Goal: Task Accomplishment & Management: Use online tool/utility

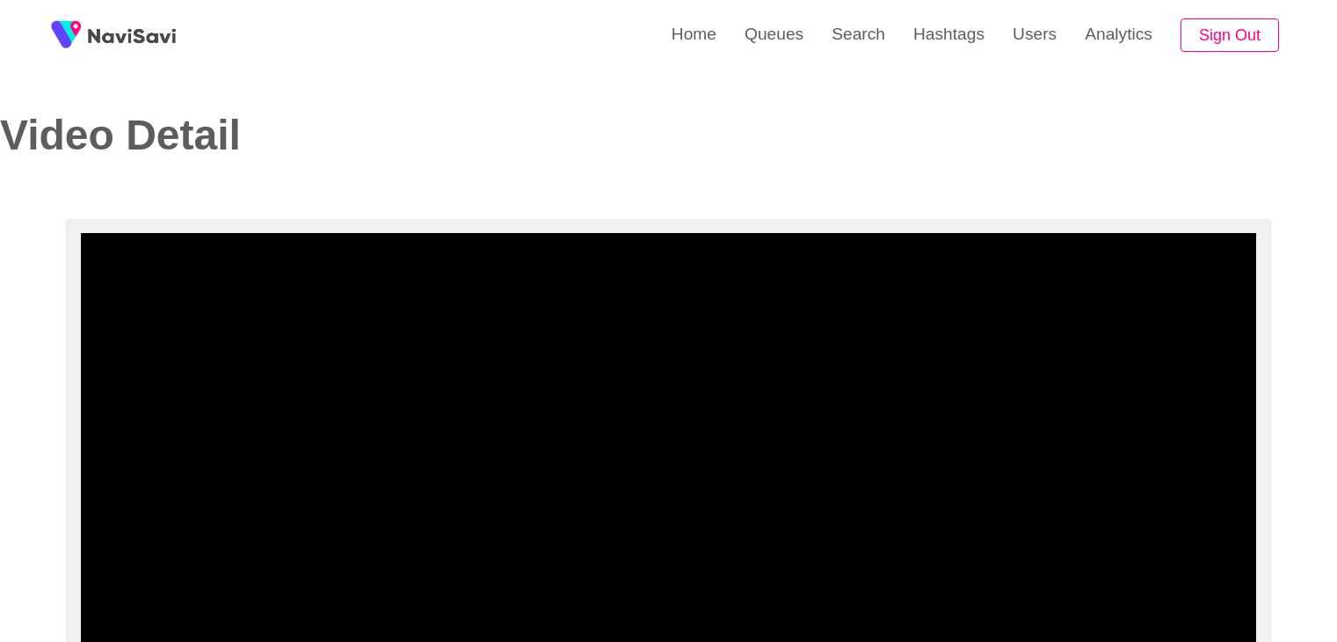
select select "**********"
select select "****"
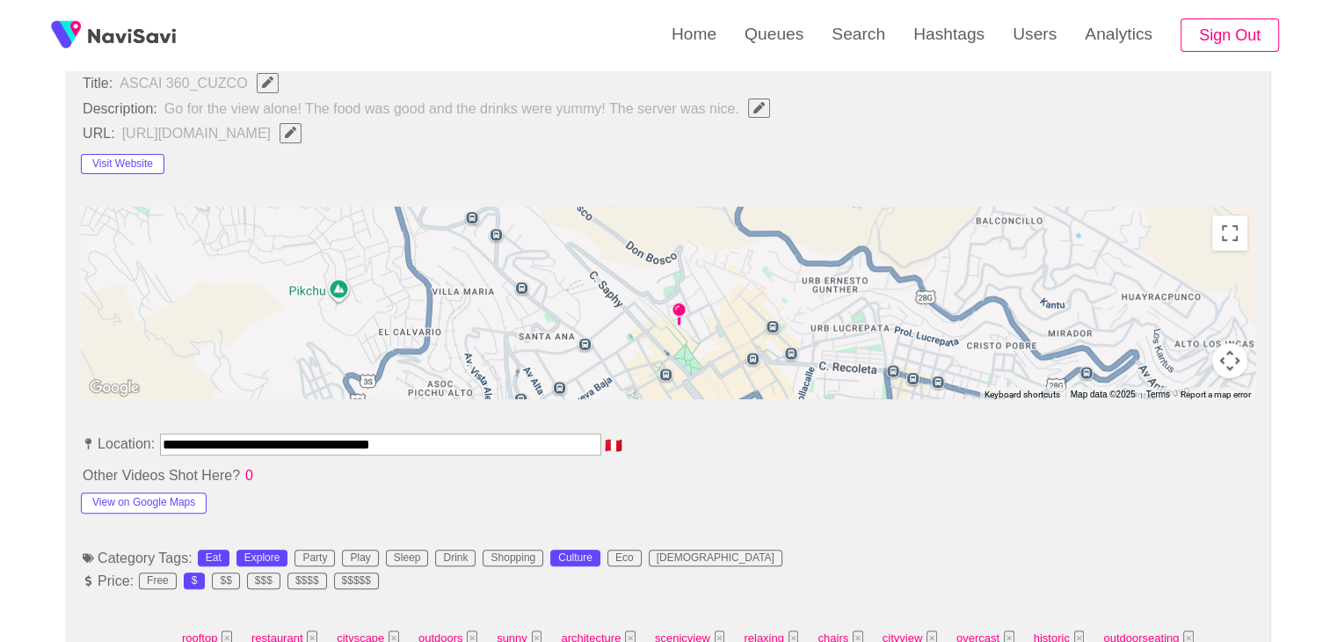
scroll to position [712, 0]
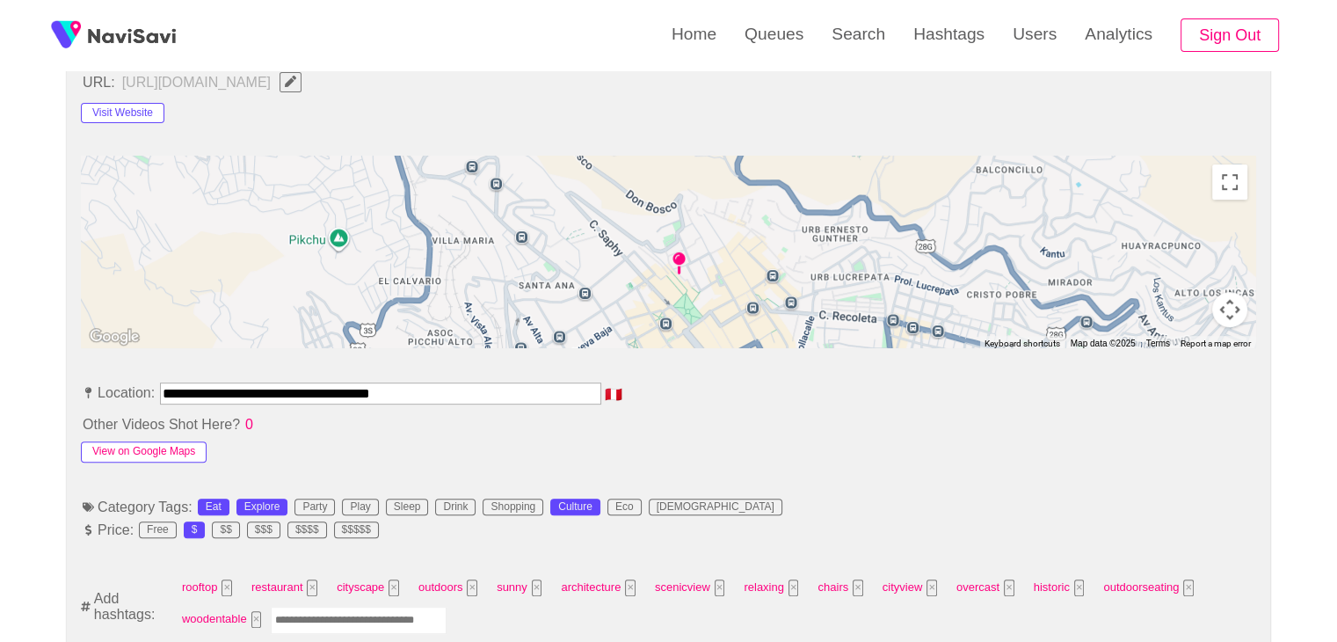
click at [186, 451] on button "View on Google Maps" at bounding box center [144, 451] width 126 height 21
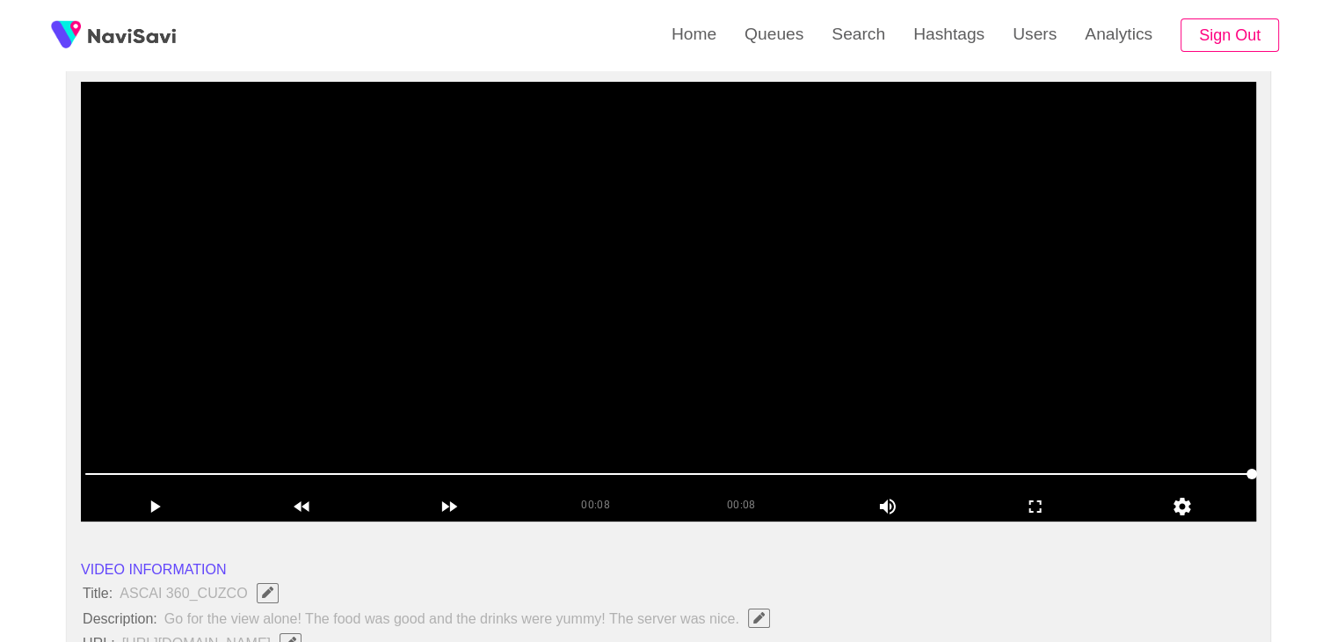
scroll to position [150, 0]
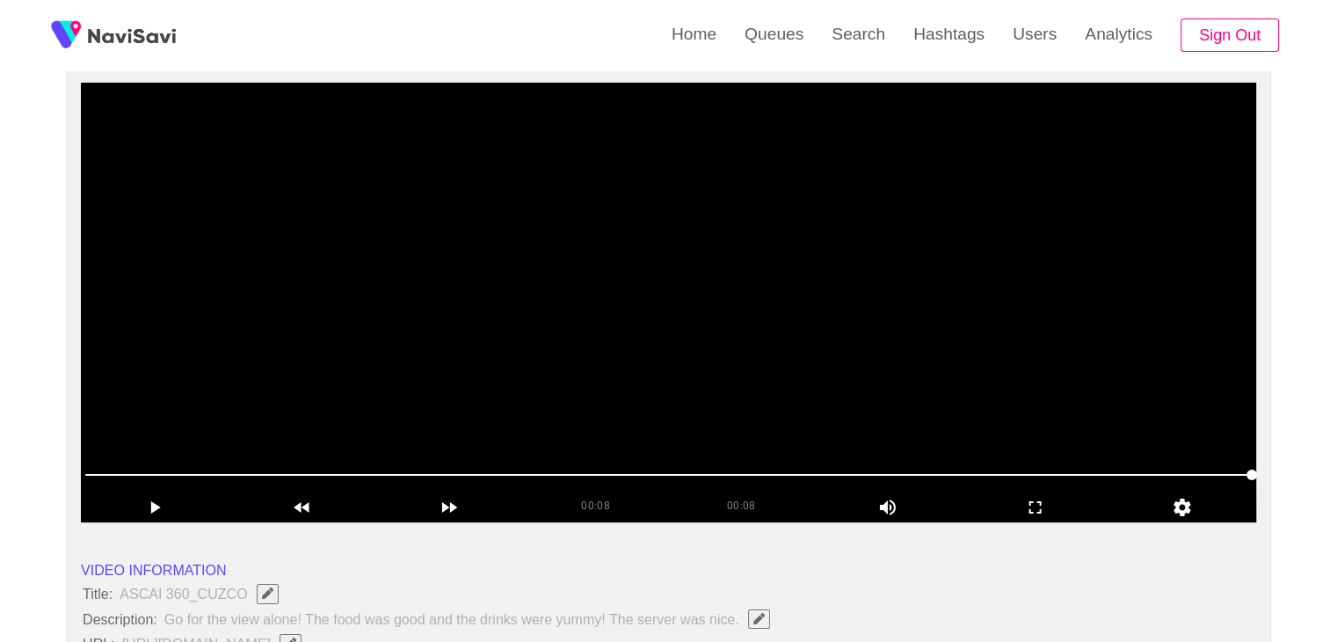
click at [425, 231] on video at bounding box center [668, 303] width 1175 height 440
click at [390, 328] on video at bounding box center [668, 303] width 1175 height 440
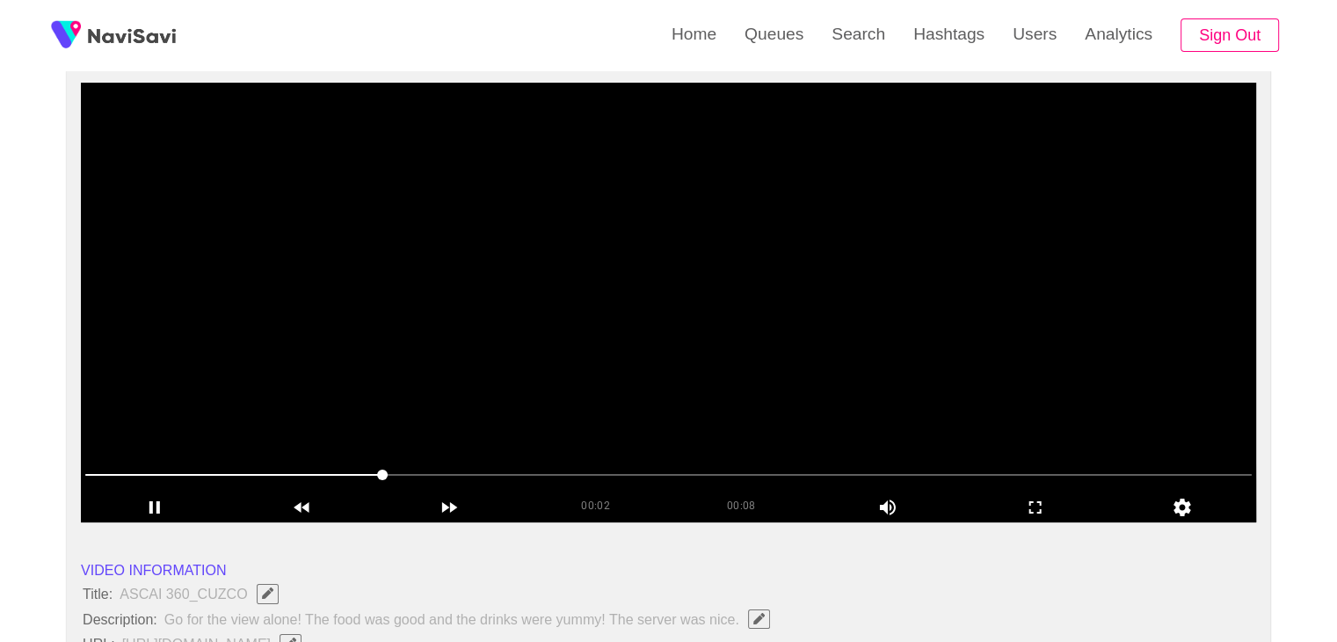
click at [587, 292] on video at bounding box center [668, 303] width 1175 height 440
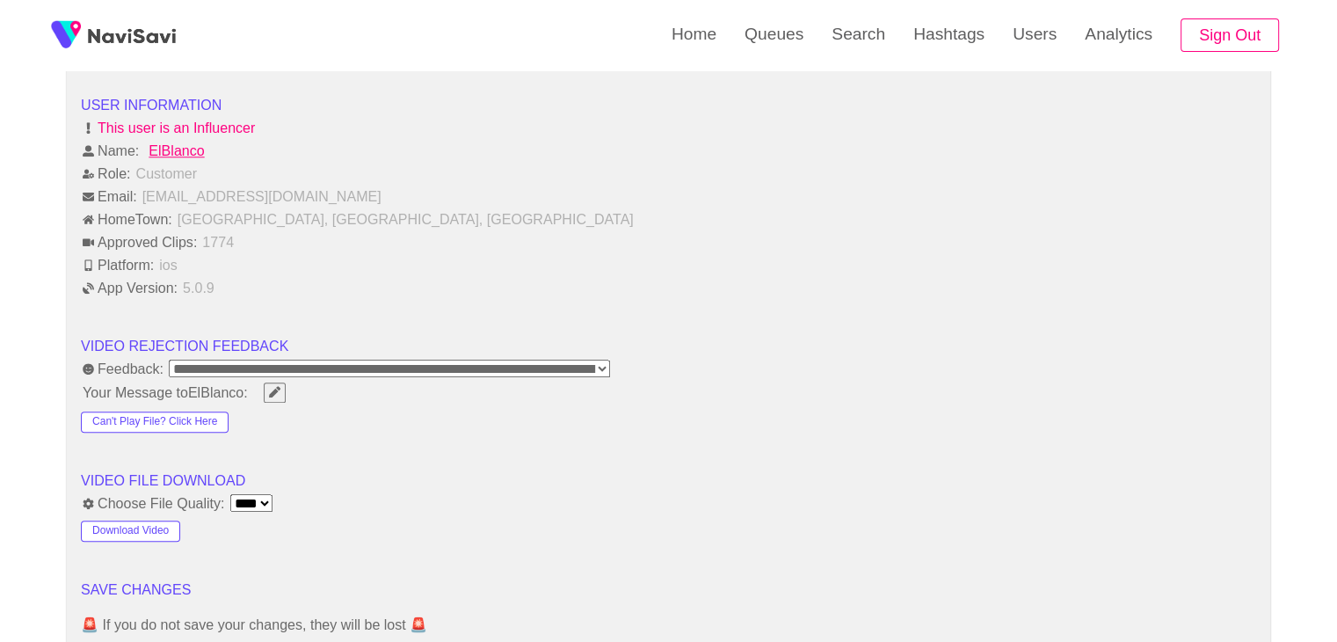
scroll to position [1708, 0]
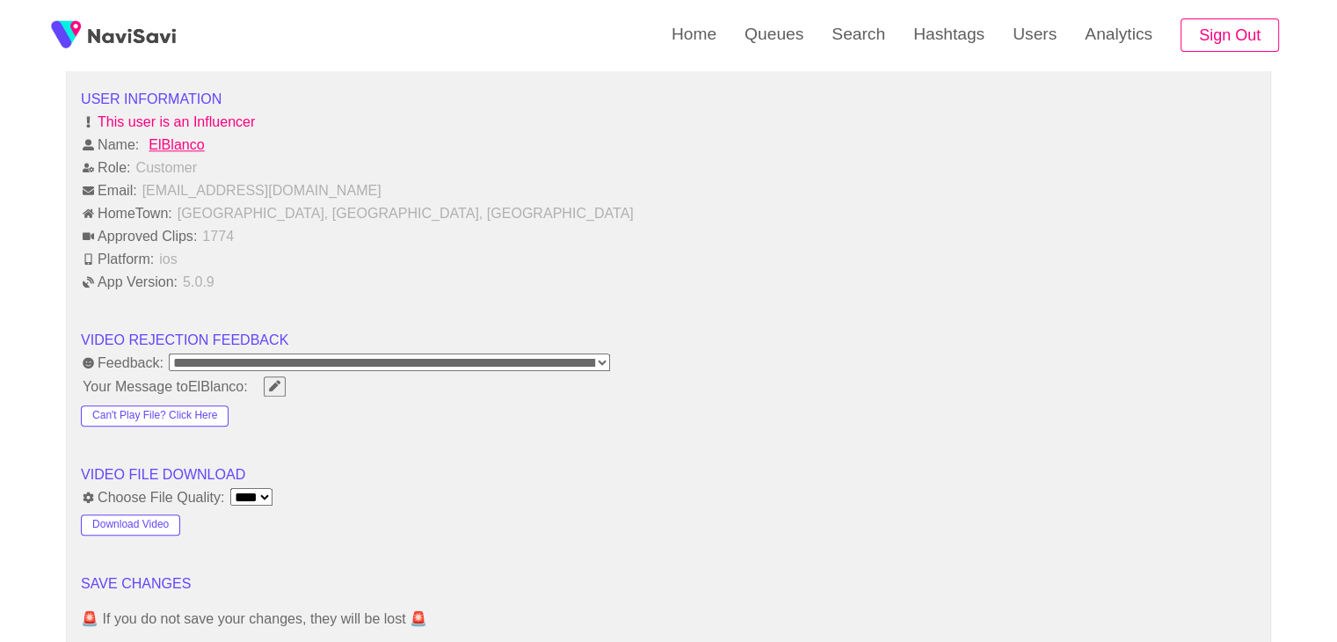
click at [282, 381] on span "Edit Field" at bounding box center [274, 385] width 15 height 11
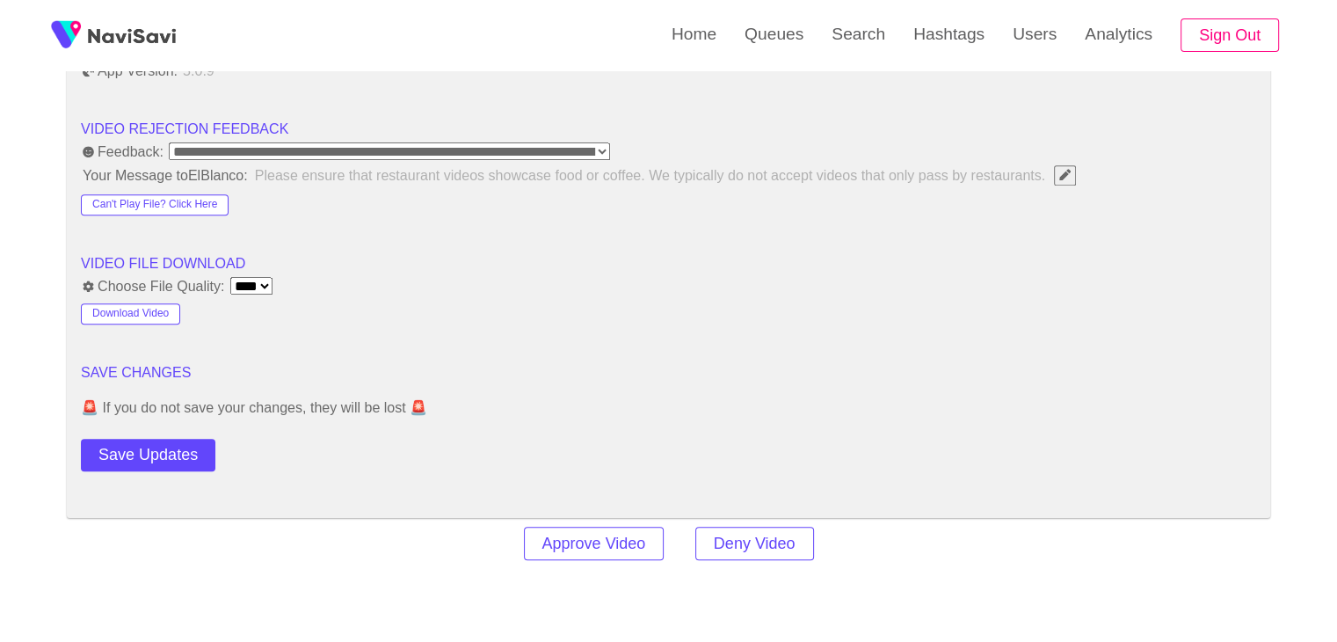
scroll to position [1923, 0]
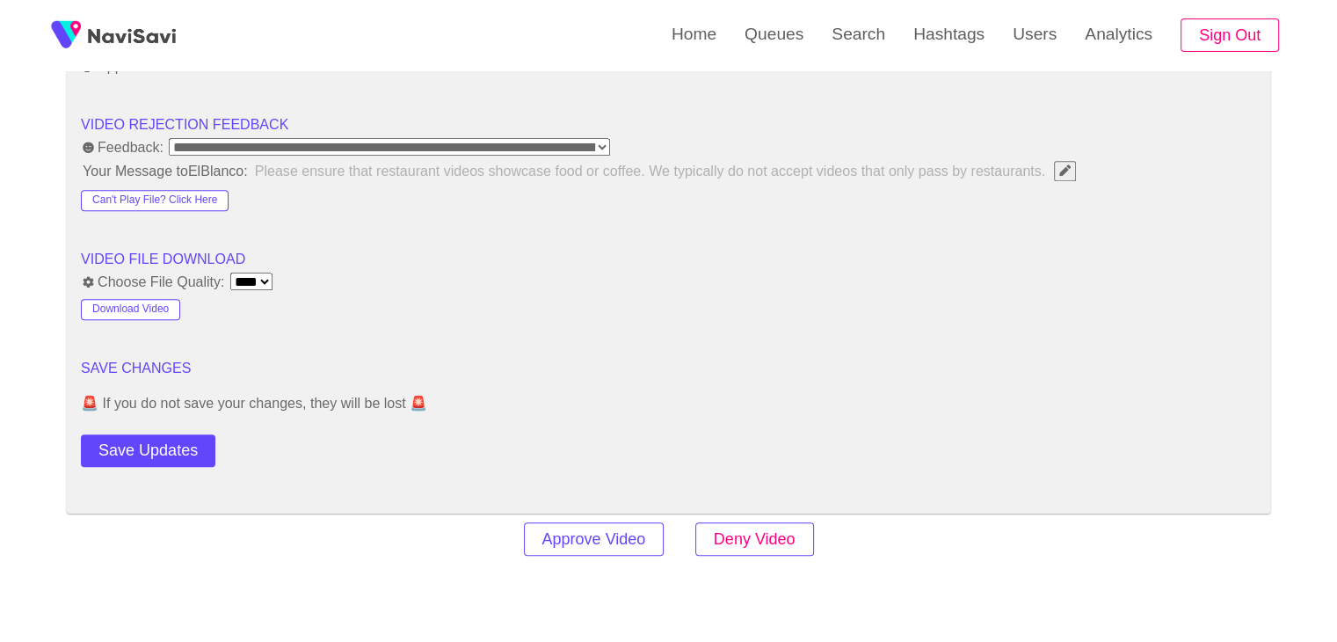
click at [744, 525] on button "Deny Video" at bounding box center [754, 539] width 119 height 34
